Goal: Task Accomplishment & Management: Manage account settings

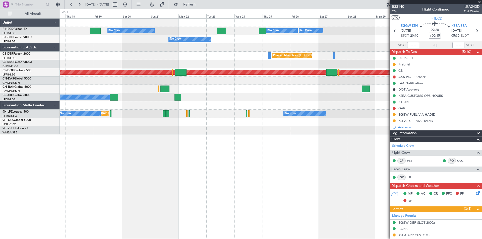
scroll to position [75, 0]
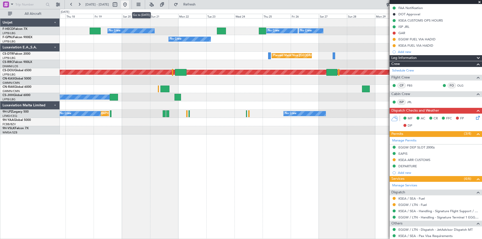
click at [129, 5] on button at bounding box center [125, 5] width 8 height 8
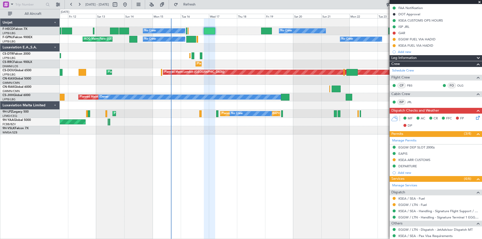
click at [479, 2] on span at bounding box center [479, 2] width 5 height 5
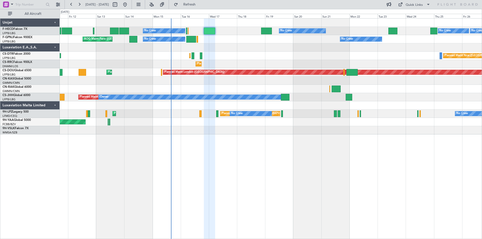
type input "0"
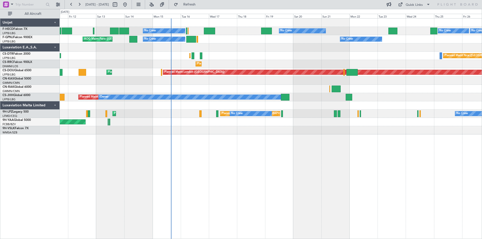
scroll to position [0, 0]
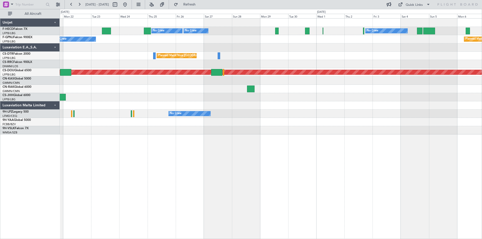
click at [181, 45] on div at bounding box center [271, 47] width 422 height 8
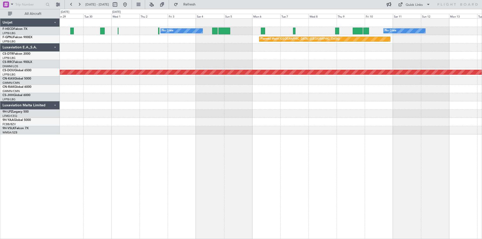
click at [216, 47] on div at bounding box center [271, 47] width 422 height 8
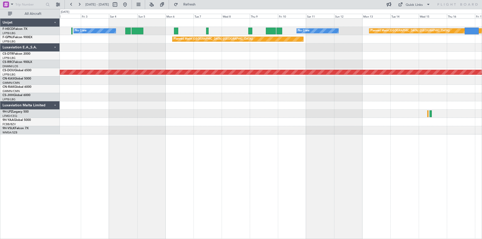
click at [246, 53] on div at bounding box center [271, 56] width 422 height 8
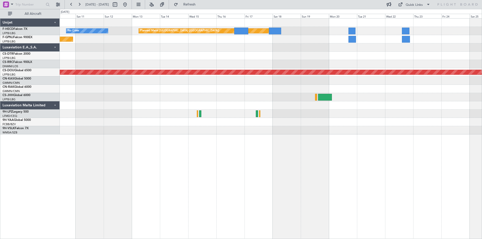
click at [200, 56] on div at bounding box center [271, 56] width 422 height 8
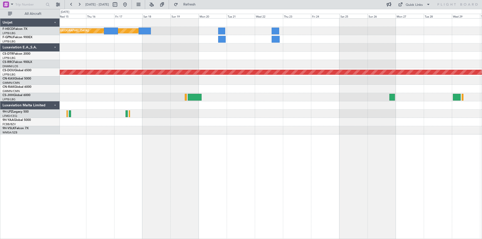
click at [259, 59] on div at bounding box center [271, 56] width 422 height 8
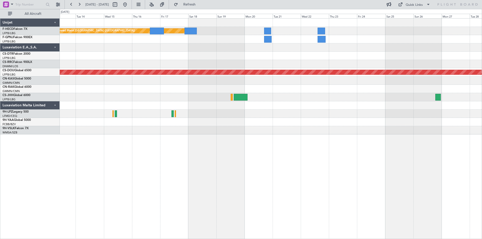
click at [403, 42] on div "Planned Maint [GEOGRAPHIC_DATA] ([GEOGRAPHIC_DATA])" at bounding box center [271, 39] width 422 height 8
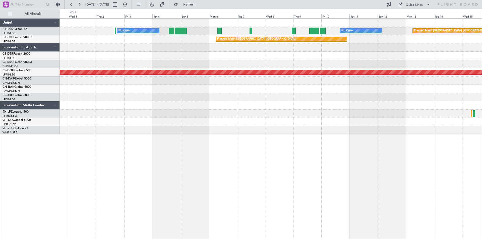
click at [313, 59] on div at bounding box center [271, 56] width 422 height 8
click at [129, 6] on button at bounding box center [125, 5] width 8 height 8
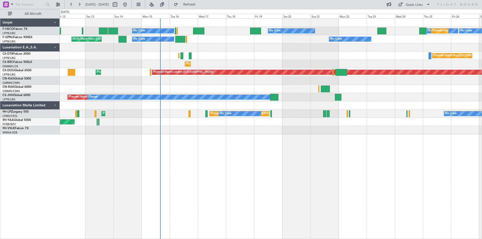
click at [263, 62] on div "No Crew No Crew No Crew Planned Maint [GEOGRAPHIC_DATA] ([GEOGRAPHIC_DATA]) No …" at bounding box center [271, 77] width 422 height 116
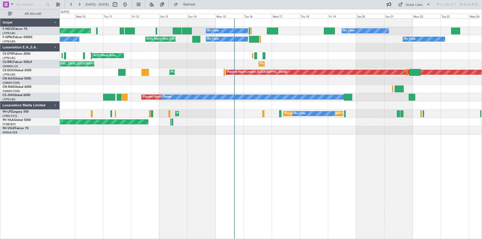
click at [201, 61] on div "No Crew No Crew Planned Maint [GEOGRAPHIC_DATA] ([GEOGRAPHIC_DATA]) No Crew Pla…" at bounding box center [271, 77] width 422 height 116
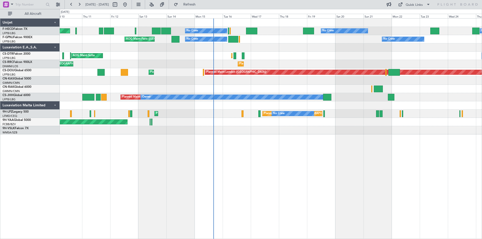
click at [147, 65] on div "Planned Maint [GEOGRAPHIC_DATA] ([GEOGRAPHIC_DATA]) Planned Maint [GEOGRAPHIC_D…" at bounding box center [271, 64] width 422 height 8
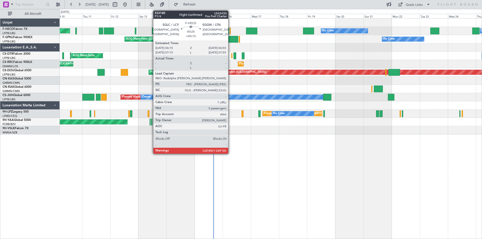
click at [230, 33] on div at bounding box center [229, 31] width 1 height 7
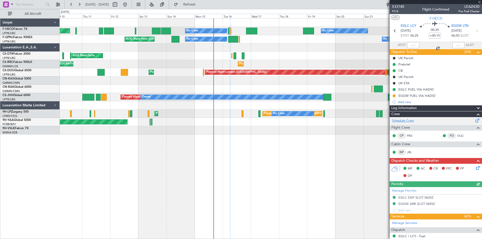
click at [404, 120] on link "Schedule Crew" at bounding box center [403, 120] width 22 height 5
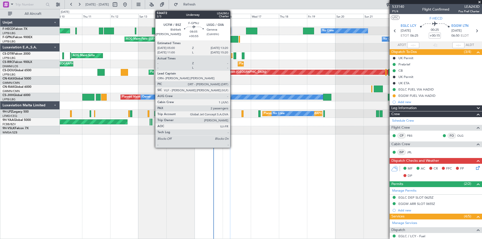
click at [232, 40] on div at bounding box center [233, 39] width 10 height 7
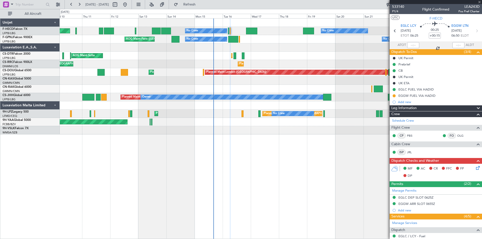
type input "+00:55"
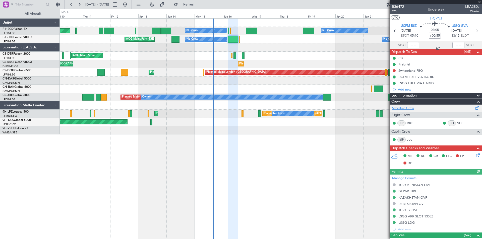
click at [402, 108] on link "Schedule Crew" at bounding box center [403, 108] width 22 height 5
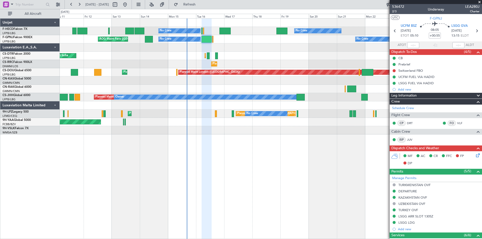
click at [257, 55] on div "No Crew No Crew No Crew Planned Maint [GEOGRAPHIC_DATA] ([GEOGRAPHIC_DATA]) No …" at bounding box center [271, 77] width 422 height 116
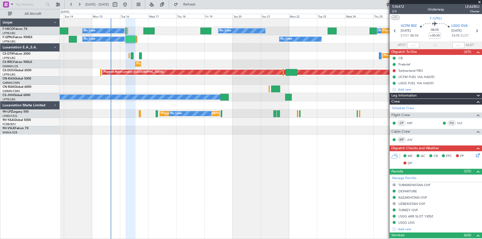
click at [240, 101] on div "Planned Maint [GEOGRAPHIC_DATA] ([GEOGRAPHIC_DATA]) Owner" at bounding box center [271, 97] width 422 height 8
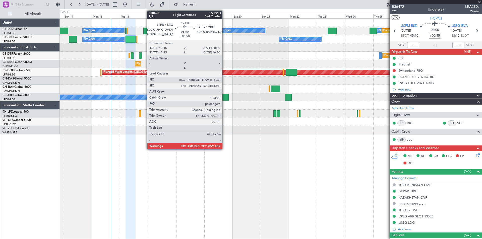
click at [224, 97] on div at bounding box center [224, 97] width 9 height 7
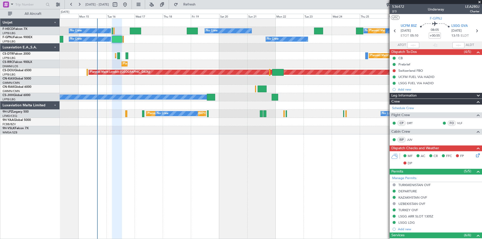
click at [306, 99] on div "Planned Maint [GEOGRAPHIC_DATA] ([GEOGRAPHIC_DATA]) Owner" at bounding box center [271, 97] width 422 height 8
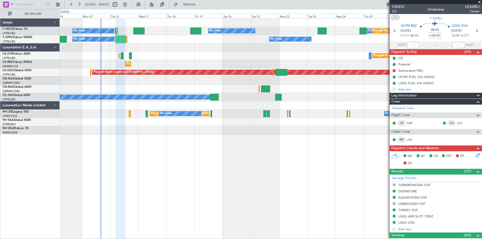
click at [479, 2] on span at bounding box center [479, 2] width 5 height 5
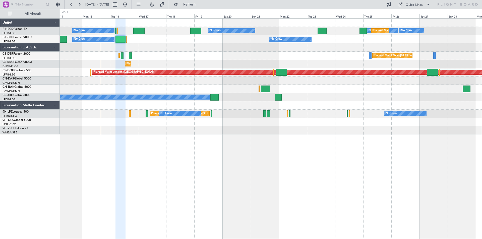
type input "0"
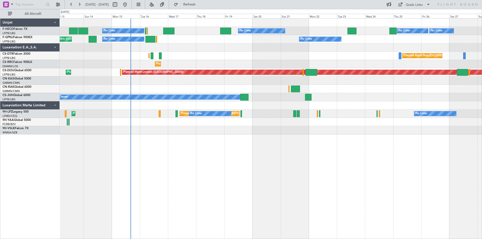
click at [180, 86] on div at bounding box center [271, 89] width 422 height 8
